Goal: Task Accomplishment & Management: Use online tool/utility

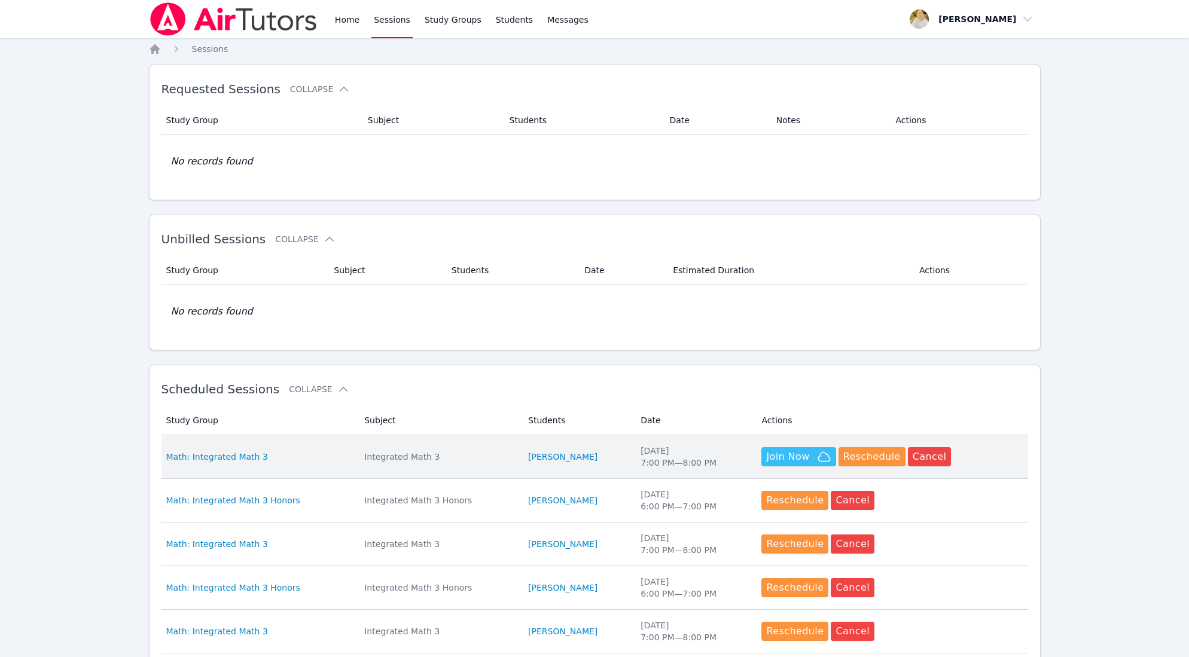
click at [799, 461] on span "Join Now" at bounding box center [787, 457] width 43 height 14
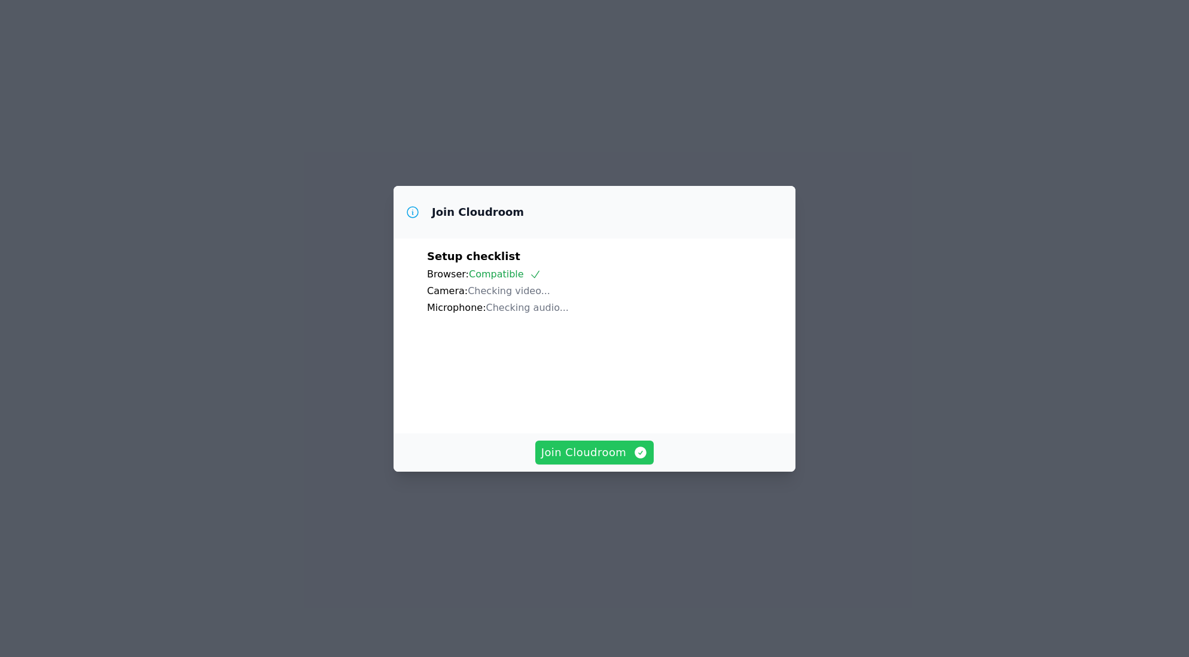
click at [599, 461] on span "Join Cloudroom" at bounding box center [594, 452] width 107 height 17
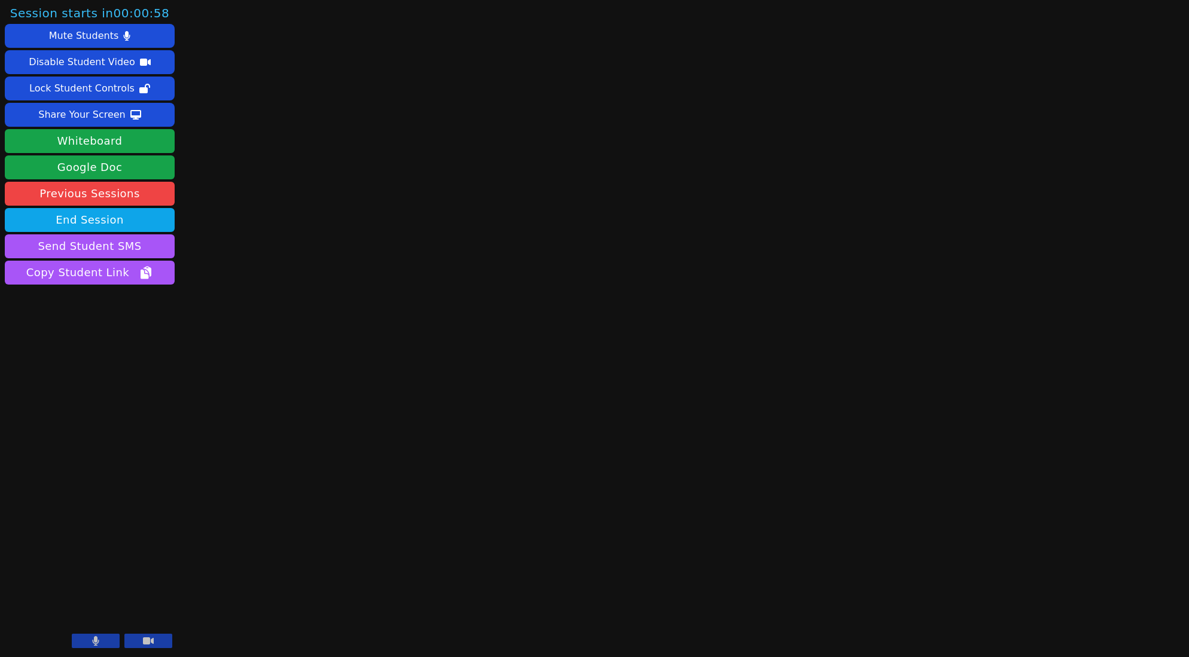
click at [379, 266] on div "Session starts in 00:00:58 Mute Students Disable Student Video Lock Student Con…" at bounding box center [594, 328] width 1189 height 657
click at [150, 118] on button "Share Your Screen" at bounding box center [90, 115] width 170 height 24
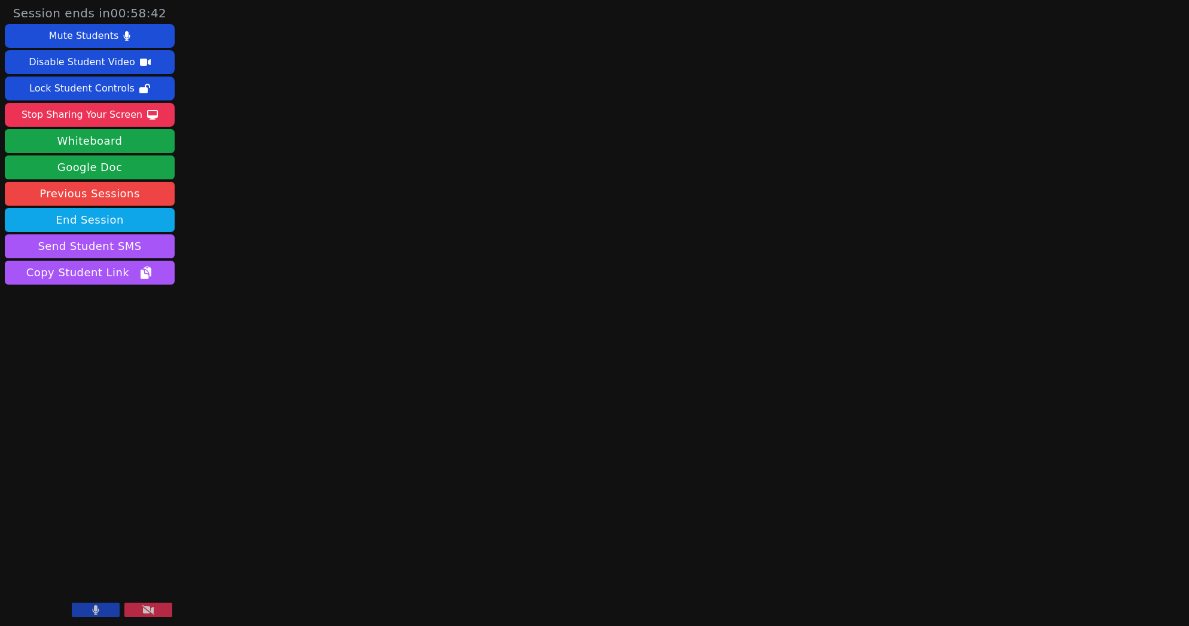
click at [357, 267] on div "Session ends in 00:58:42 Mute Students Disable Student Video Lock Student Contr…" at bounding box center [594, 313] width 1189 height 626
click at [114, 115] on div "Stop Sharing Your Screen" at bounding box center [82, 114] width 121 height 19
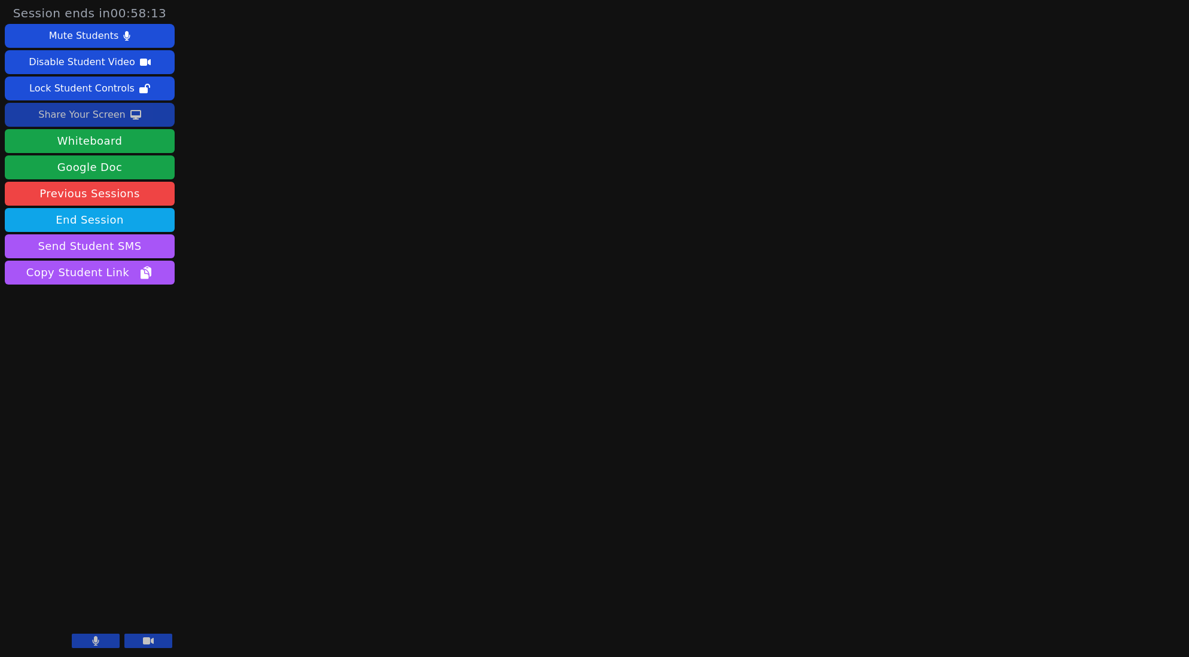
click at [116, 640] on button at bounding box center [96, 641] width 48 height 14
click at [105, 642] on button at bounding box center [96, 641] width 48 height 14
click at [130, 115] on icon at bounding box center [135, 115] width 11 height 10
